Goal: Transaction & Acquisition: Purchase product/service

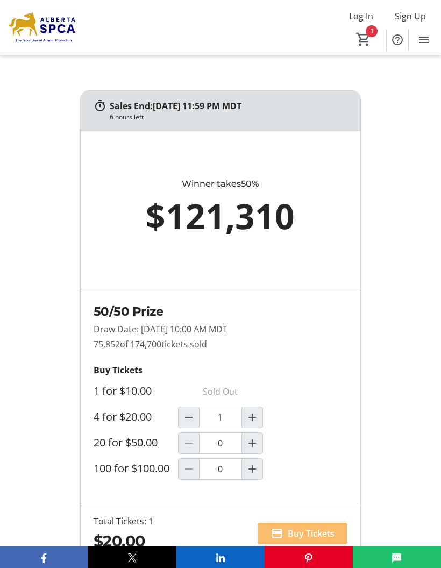
scroll to position [791, 0]
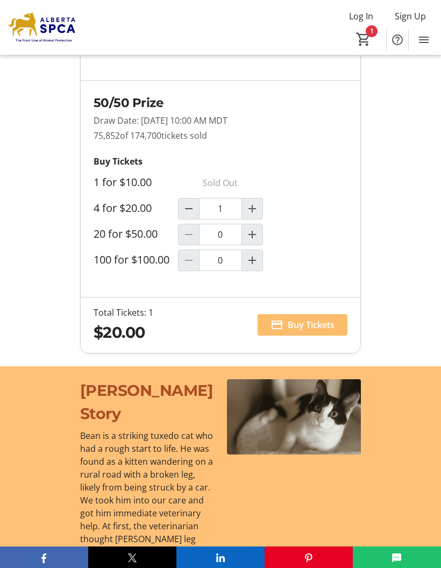
click at [320, 328] on span "Buy Tickets" at bounding box center [311, 325] width 47 height 13
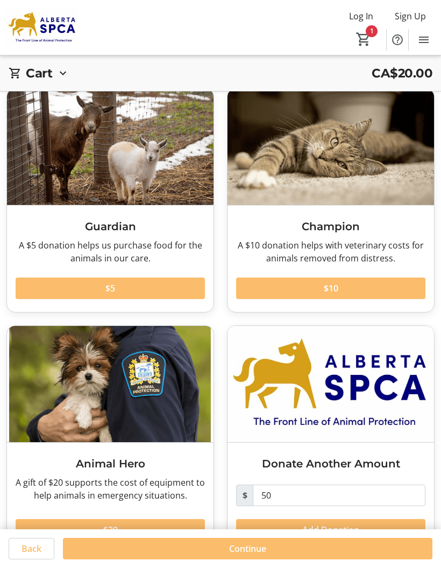
scroll to position [82, 0]
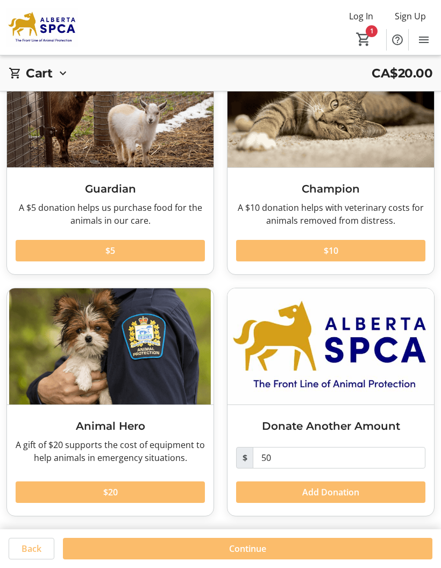
click at [279, 543] on span at bounding box center [248, 549] width 370 height 26
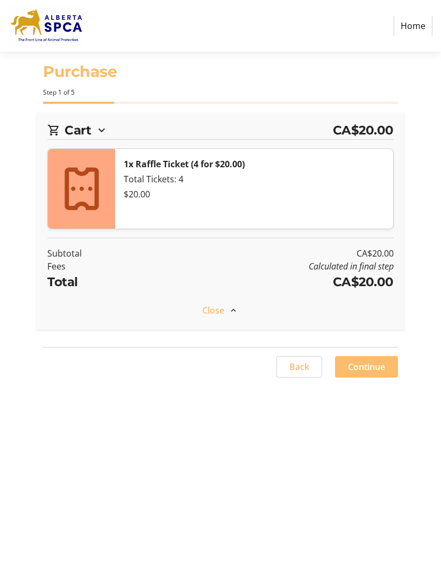
select select "CA"
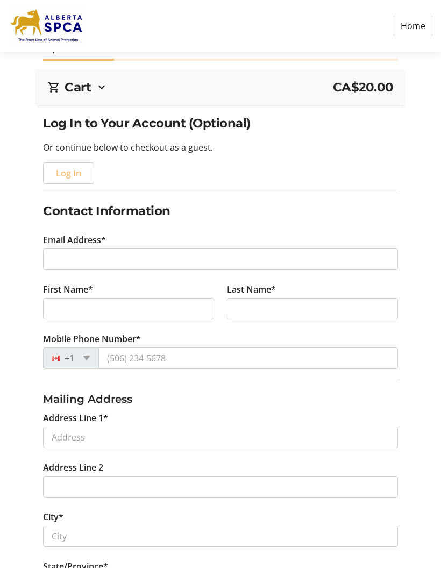
click at [72, 161] on span "button" at bounding box center [69, 173] width 50 height 26
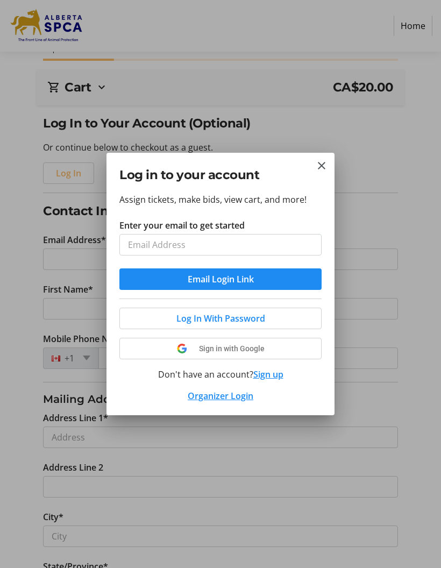
click at [246, 275] on span "Email Login Link" at bounding box center [221, 279] width 66 height 13
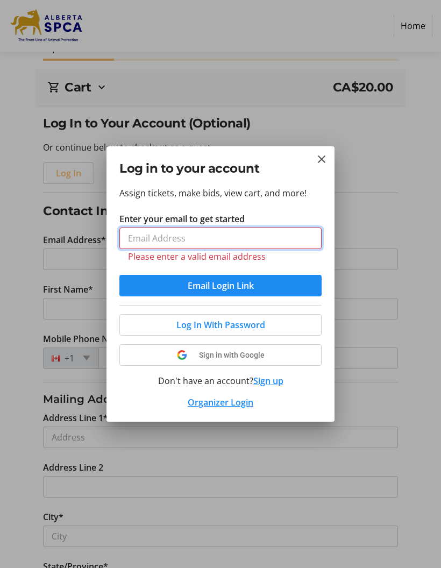
click at [242, 236] on input "Enter your email to get started" at bounding box center [220, 239] width 202 height 22
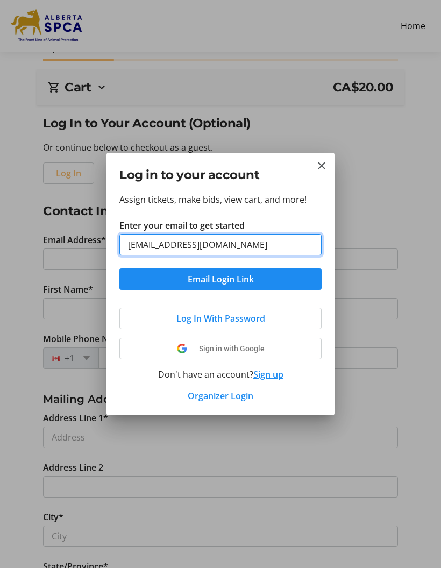
type input "[EMAIL_ADDRESS][DOMAIN_NAME]"
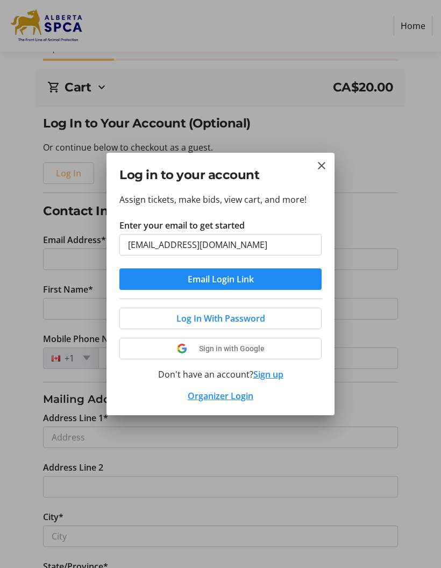
click at [269, 276] on span "submit" at bounding box center [220, 279] width 202 height 26
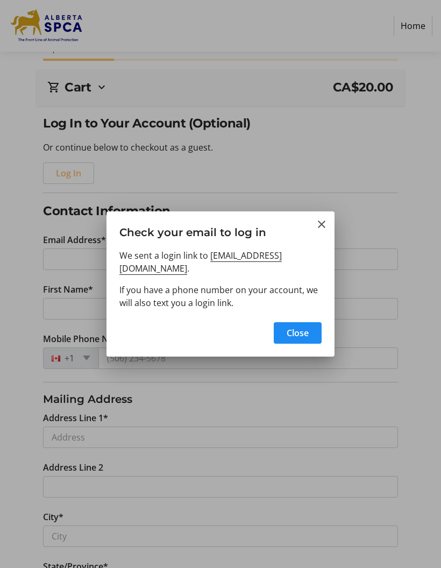
click at [320, 220] on mat-icon "Close" at bounding box center [321, 224] width 13 height 13
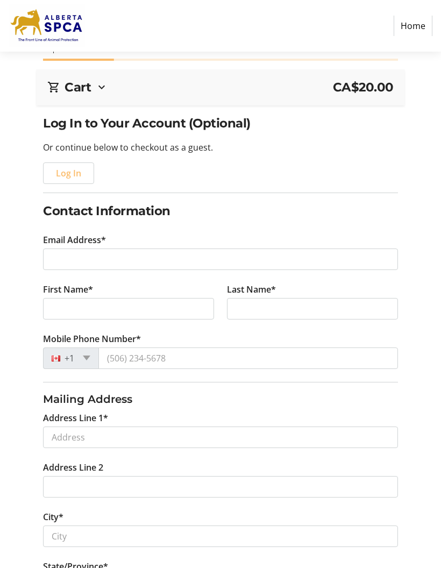
scroll to position [43, 0]
click at [438, 417] on div "Log In to Your Account (Optional) Or continue below to checkout as a guest. Log…" at bounding box center [220, 448] width 441 height 669
